Goal: Check status: Check status

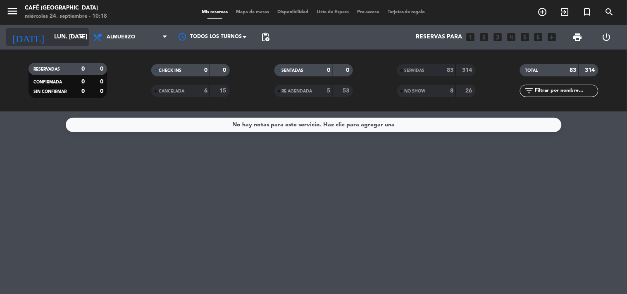
click at [67, 42] on input "lun. [DATE]" at bounding box center [89, 37] width 79 height 15
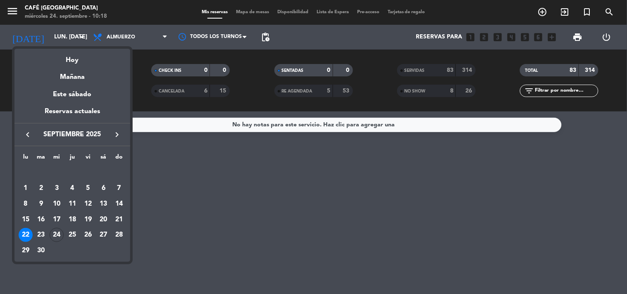
click at [125, 37] on div at bounding box center [313, 147] width 627 height 294
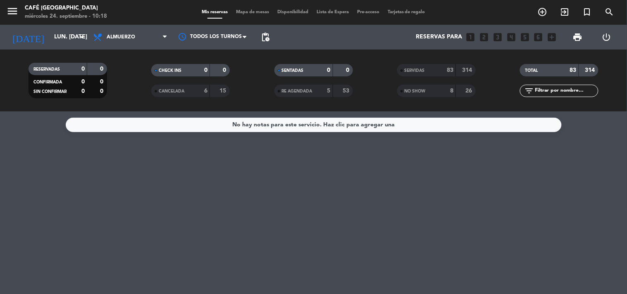
click at [125, 37] on span "Almuerzo" at bounding box center [121, 37] width 29 height 6
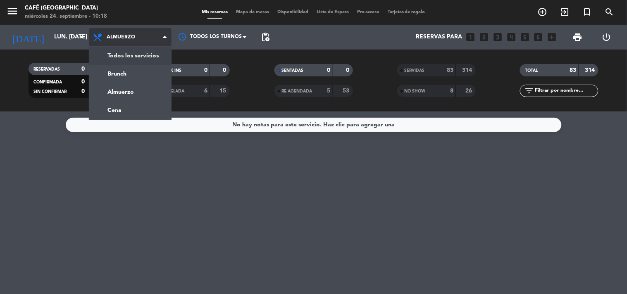
click at [138, 58] on div "menu Café Museo Larco miércoles 24. septiembre - 10:18 Mis reservas Mapa de mes…" at bounding box center [313, 56] width 627 height 112
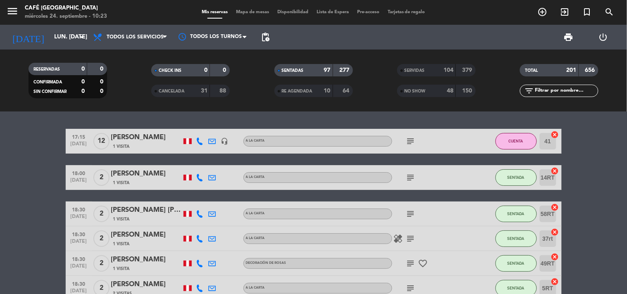
click at [439, 74] on div "104" at bounding box center [445, 71] width 17 height 10
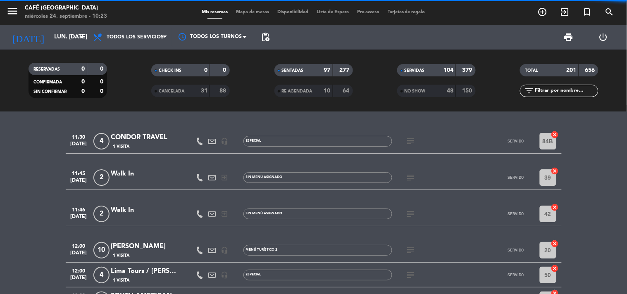
click at [544, 92] on input "text" at bounding box center [566, 90] width 64 height 9
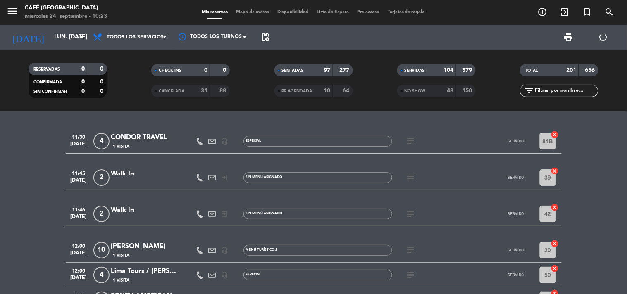
paste input "[PERSON_NAME]"
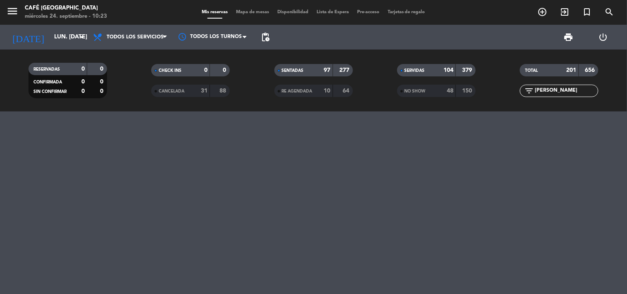
drag, startPoint x: 563, startPoint y: 90, endPoint x: 523, endPoint y: 89, distance: 40.1
click at [523, 89] on div "filter_list [PERSON_NAME]" at bounding box center [559, 91] width 79 height 12
drag, startPoint x: 542, startPoint y: 95, endPoint x: 556, endPoint y: 92, distance: 14.9
click at [556, 92] on input "[PERSON_NAME]" at bounding box center [566, 90] width 64 height 9
click at [557, 91] on input "[PERSON_NAME]" at bounding box center [566, 90] width 64 height 9
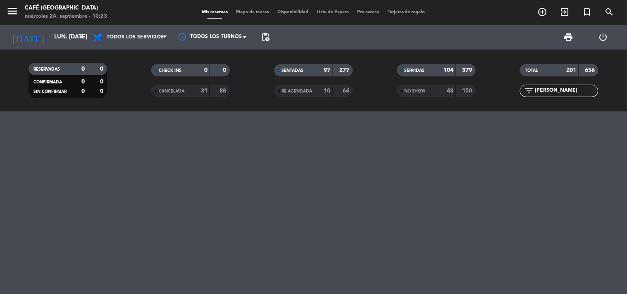
paste input "[PERSON_NAME]"
click at [565, 89] on input "[PERSON_NAME]" at bounding box center [566, 90] width 64 height 9
drag, startPoint x: 453, startPoint y: 90, endPoint x: 403, endPoint y: 84, distance: 50.5
click at [452, 90] on strong "48" at bounding box center [450, 91] width 7 height 6
click at [354, 95] on filter-checkbox "RE AGENDADA 10 64" at bounding box center [313, 91] width 123 height 12
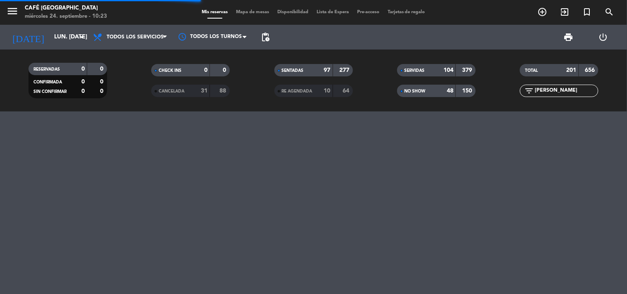
click at [344, 94] on div "64" at bounding box center [343, 91] width 16 height 10
click at [218, 88] on div "88" at bounding box center [220, 91] width 16 height 10
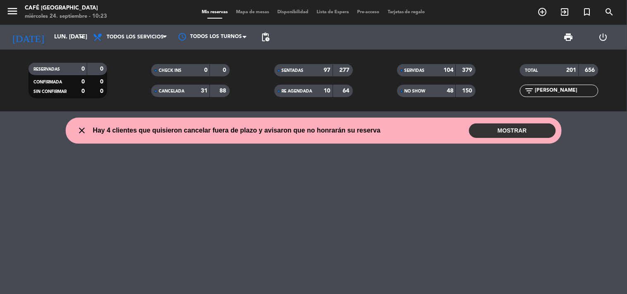
drag, startPoint x: 569, startPoint y: 89, endPoint x: 501, endPoint y: 77, distance: 68.8
click at [501, 78] on div "TOTAL 201 656 filter_list [PERSON_NAME]" at bounding box center [559, 80] width 123 height 45
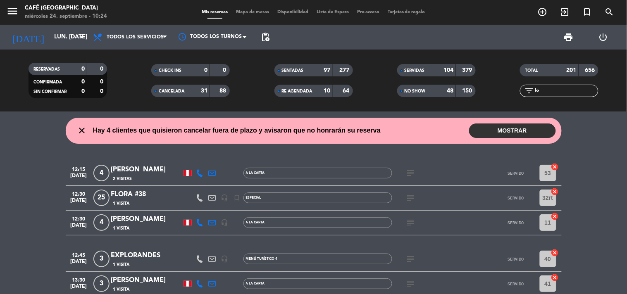
click at [545, 92] on input "lo" at bounding box center [566, 90] width 64 height 9
paste input "ydi"
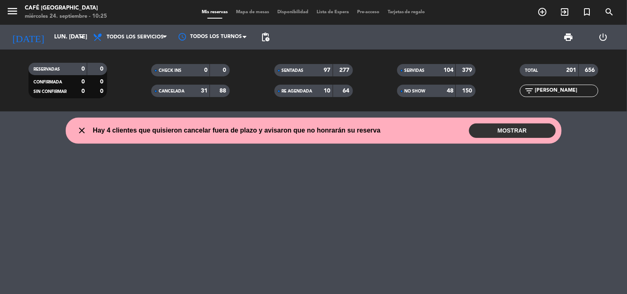
drag, startPoint x: 559, startPoint y: 85, endPoint x: 556, endPoint y: 87, distance: 4.3
click at [556, 87] on div "filter_list [PERSON_NAME]" at bounding box center [559, 91] width 79 height 12
click at [558, 89] on input "[PERSON_NAME]" at bounding box center [566, 90] width 64 height 9
type input "[PERSON_NAME]"
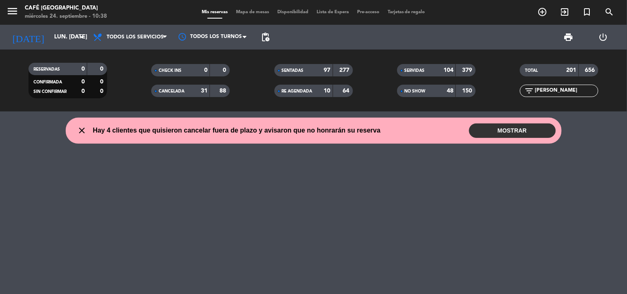
drag, startPoint x: 553, startPoint y: 96, endPoint x: 507, endPoint y: 88, distance: 46.5
click at [507, 88] on div "filter_list [PERSON_NAME]" at bounding box center [559, 91] width 123 height 12
click at [546, 88] on input "[PERSON_NAME]" at bounding box center [566, 90] width 64 height 9
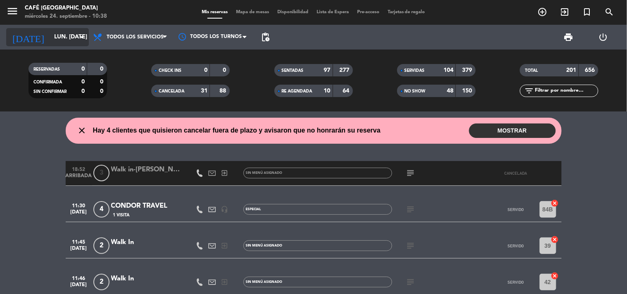
click at [78, 42] on input "lun. [DATE]" at bounding box center [89, 37] width 79 height 15
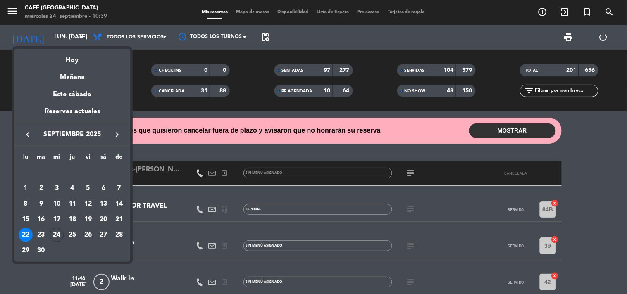
click at [40, 204] on div "9" at bounding box center [41, 204] width 14 height 14
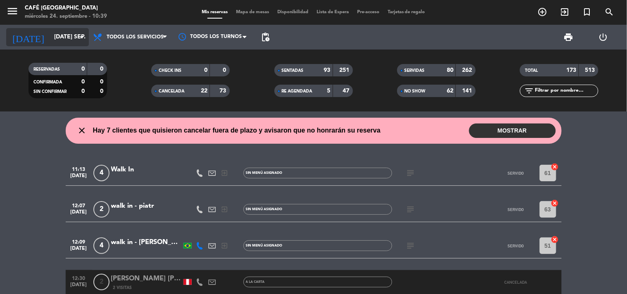
click at [56, 42] on input "[DATE] sep." at bounding box center [89, 37] width 79 height 15
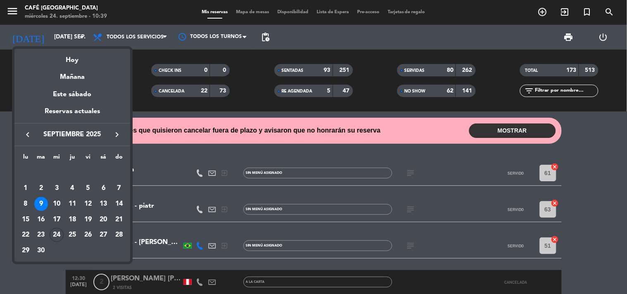
click at [32, 138] on icon "keyboard_arrow_left" at bounding box center [28, 135] width 10 height 10
click at [88, 235] on div "29" at bounding box center [88, 235] width 14 height 14
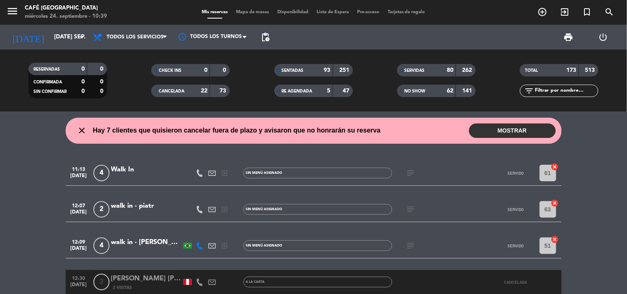
type input "vie. 29 ago."
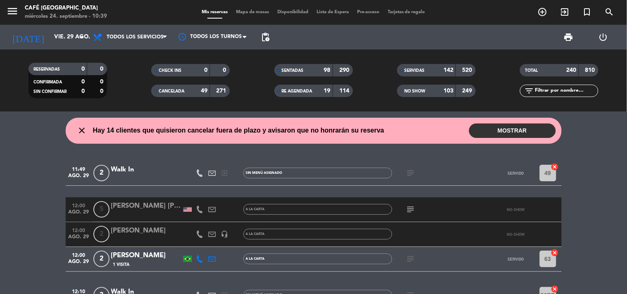
click at [546, 92] on input "text" at bounding box center [566, 90] width 64 height 9
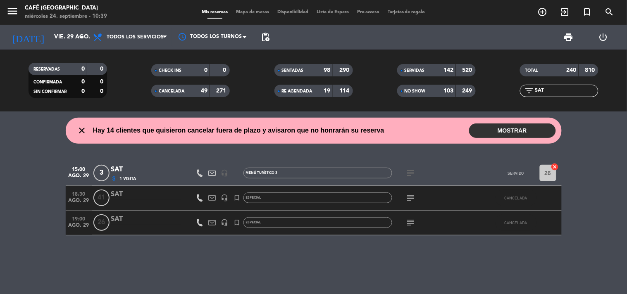
type input "SAT"
click at [408, 172] on icon "subject" at bounding box center [411, 173] width 10 height 10
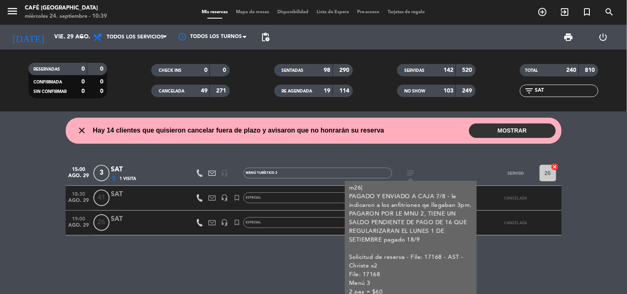
click at [124, 172] on div "SAT" at bounding box center [146, 170] width 70 height 11
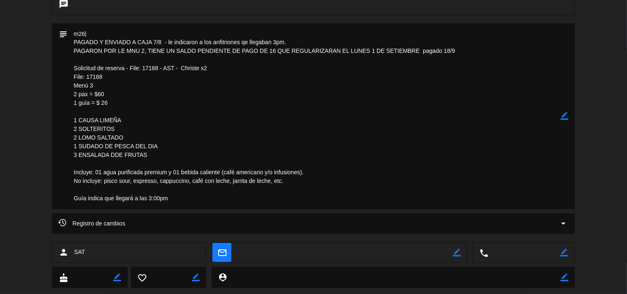
scroll to position [321, 0]
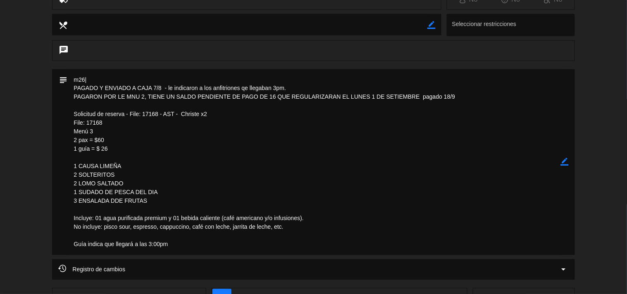
click at [120, 150] on textarea at bounding box center [313, 162] width 493 height 186
click at [111, 138] on textarea at bounding box center [313, 162] width 493 height 186
drag, startPoint x: 98, startPoint y: 138, endPoint x: 110, endPoint y: 150, distance: 17.5
click at [110, 150] on textarea at bounding box center [313, 162] width 493 height 186
click at [197, 131] on textarea at bounding box center [313, 162] width 493 height 186
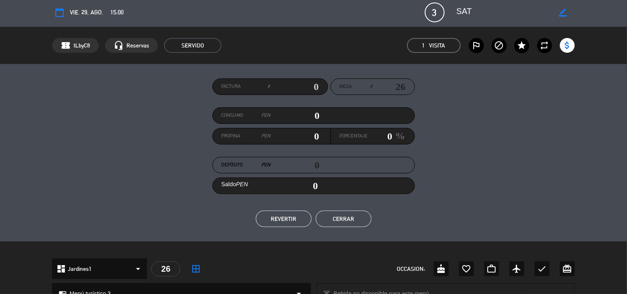
scroll to position [0, 0]
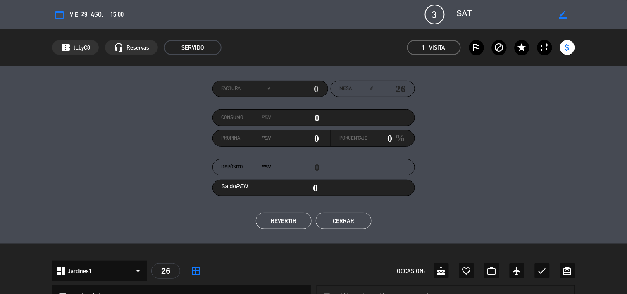
click at [350, 223] on button "Cerrar" at bounding box center [344, 221] width 56 height 17
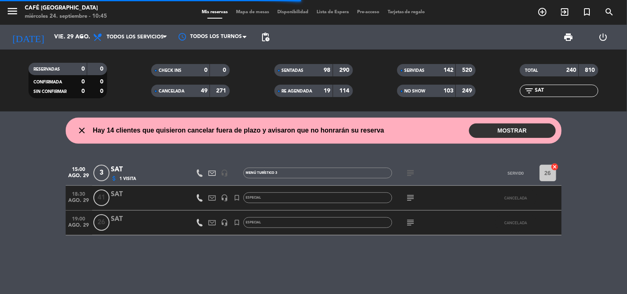
click at [171, 173] on div "SAT" at bounding box center [146, 170] width 70 height 11
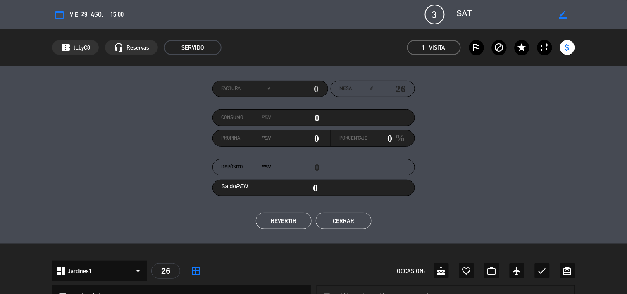
click at [339, 217] on button "Cerrar" at bounding box center [344, 221] width 56 height 17
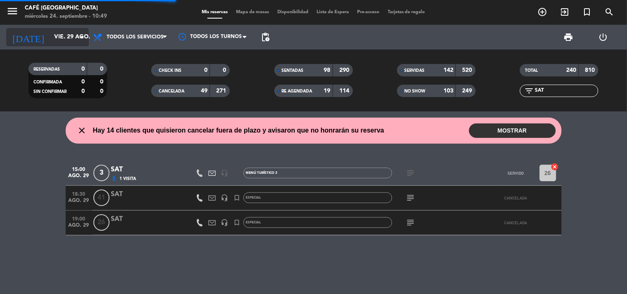
click at [56, 41] on input "vie. 29 ago." at bounding box center [89, 37] width 79 height 15
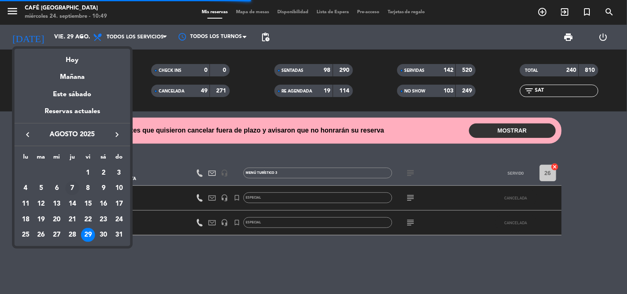
click at [69, 193] on div "7" at bounding box center [72, 188] width 14 height 14
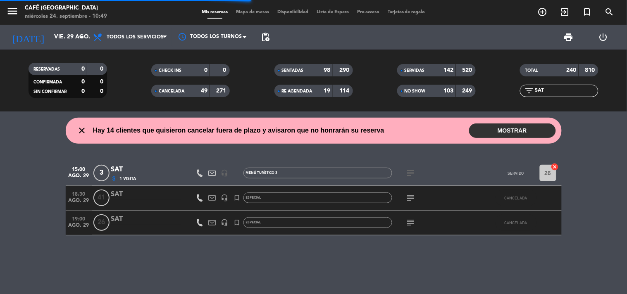
type input "jue. 7 ago."
click at [550, 88] on input "SAT" at bounding box center [566, 90] width 64 height 9
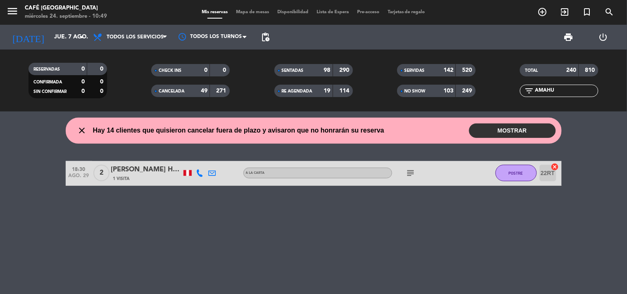
click at [567, 88] on input "AMAHU" at bounding box center [566, 90] width 64 height 9
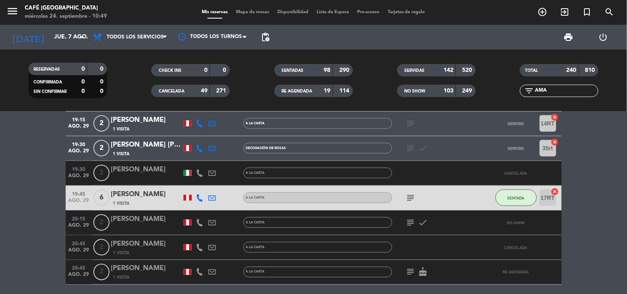
scroll to position [234, 0]
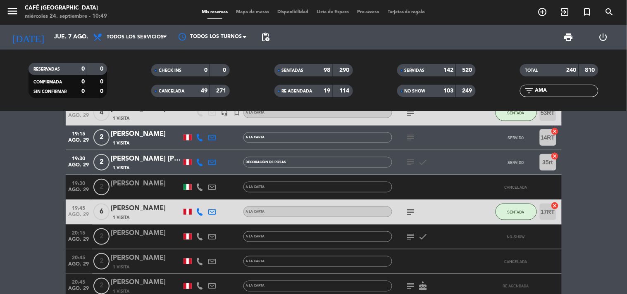
drag, startPoint x: 553, startPoint y: 89, endPoint x: 528, endPoint y: 88, distance: 24.8
click at [528, 88] on div "filter_list AMA" at bounding box center [559, 91] width 79 height 12
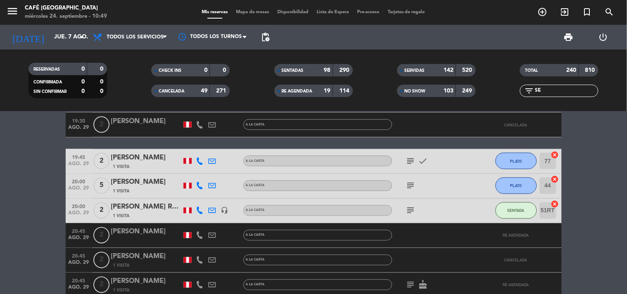
scroll to position [367, 0]
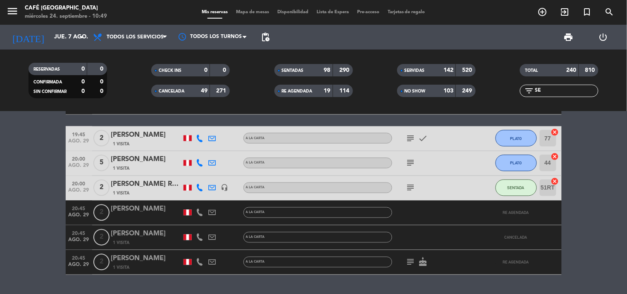
type input "S"
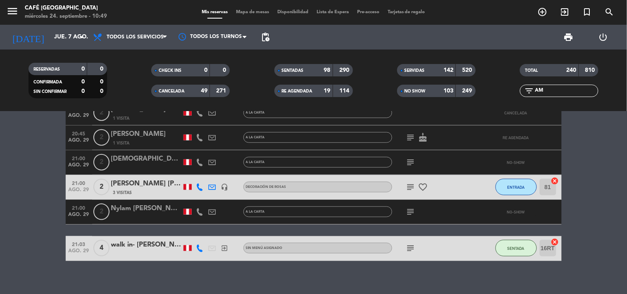
scroll to position [1032, 0]
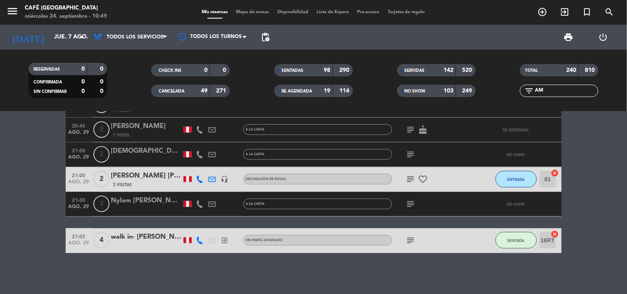
type input "AM"
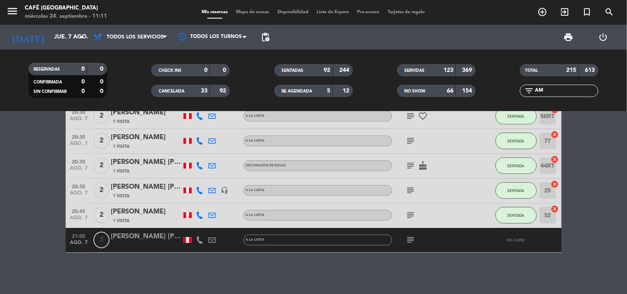
scroll to position [613, 0]
